Goal: Navigation & Orientation: Find specific page/section

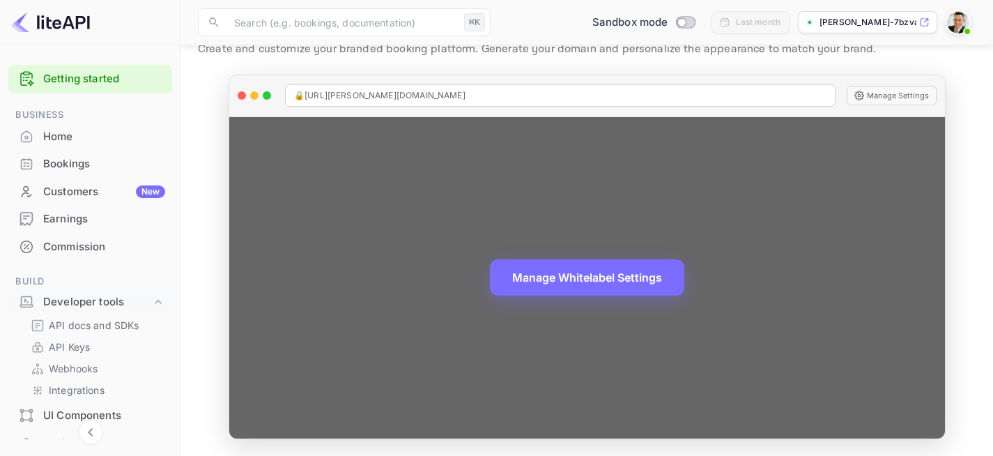
scroll to position [302, 0]
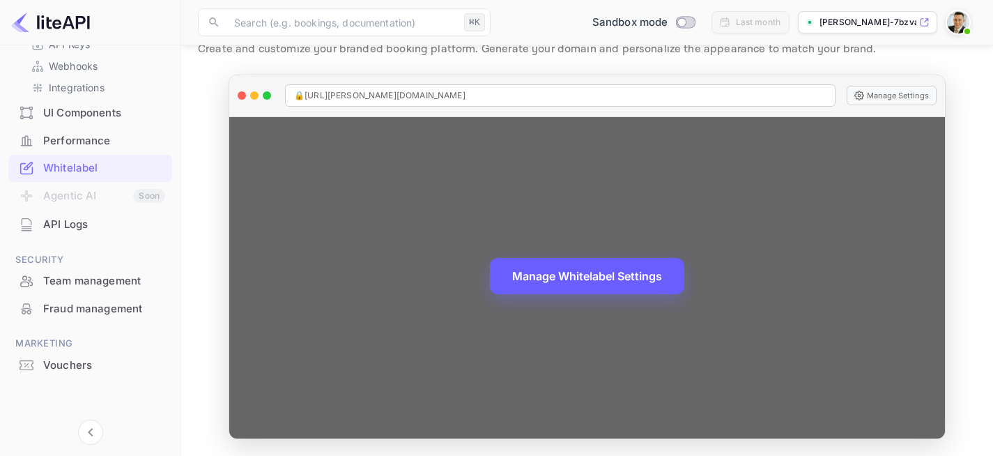
click at [549, 282] on button "Manage Whitelabel Settings" at bounding box center [587, 276] width 194 height 36
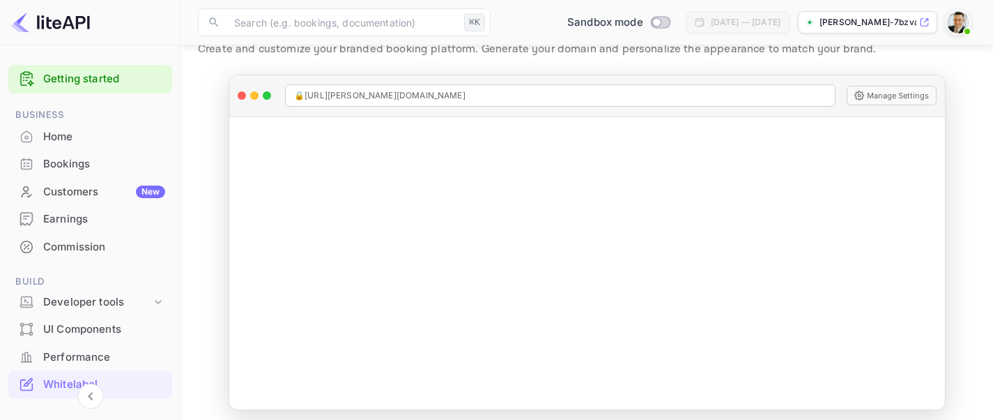
scroll to position [59, 0]
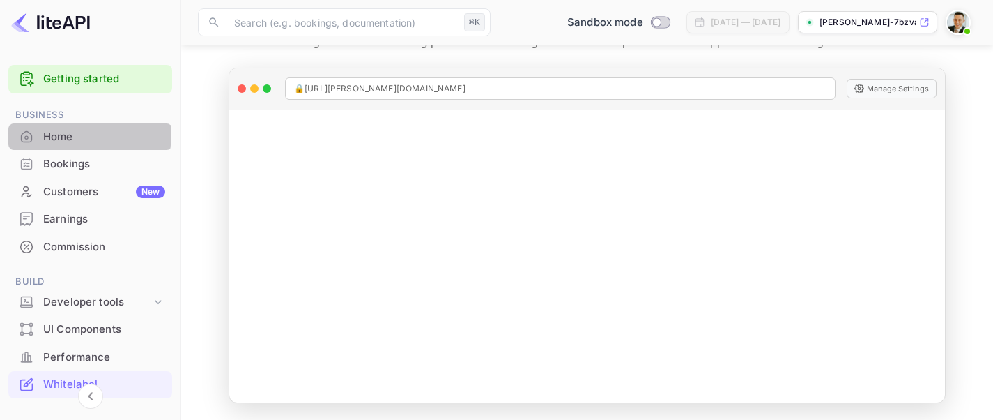
click at [70, 134] on div "Home" at bounding box center [104, 137] width 122 height 16
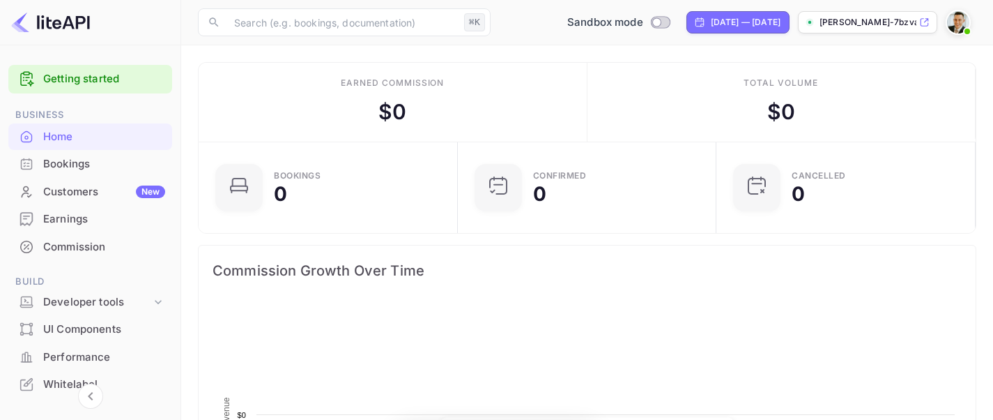
scroll to position [226, 251]
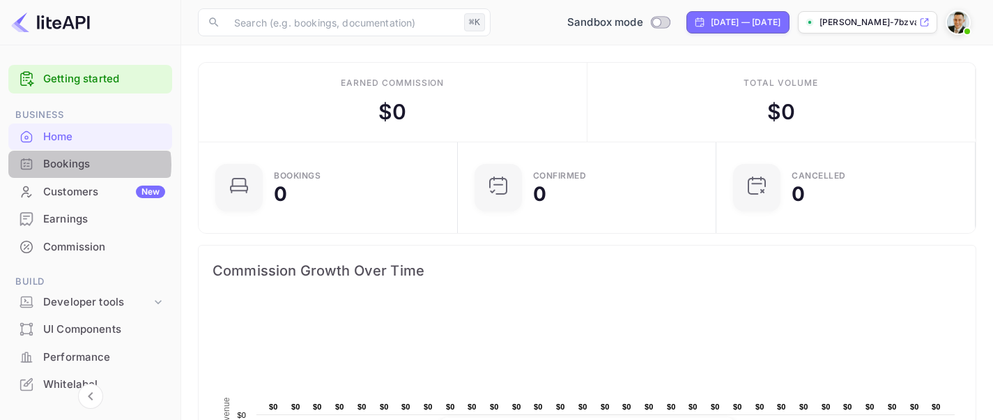
click at [86, 164] on div "Bookings" at bounding box center [104, 164] width 122 height 16
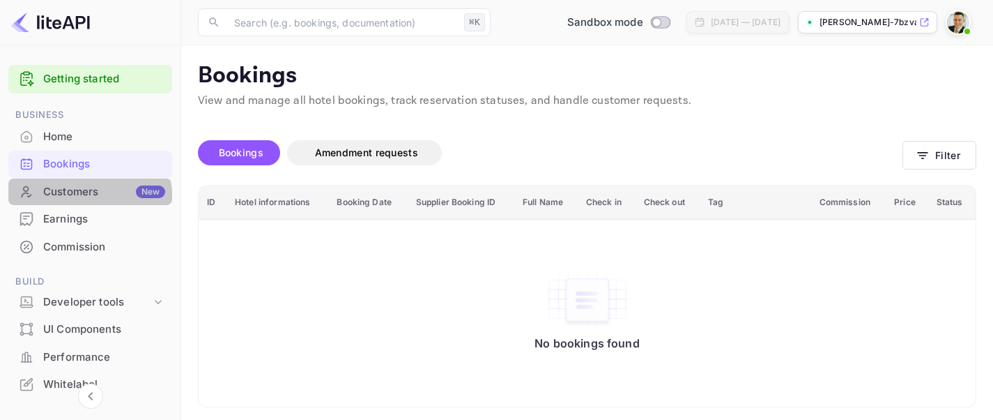
click at [80, 201] on div "Customers New" at bounding box center [90, 191] width 164 height 27
